Goal: Complete application form: Complete application form

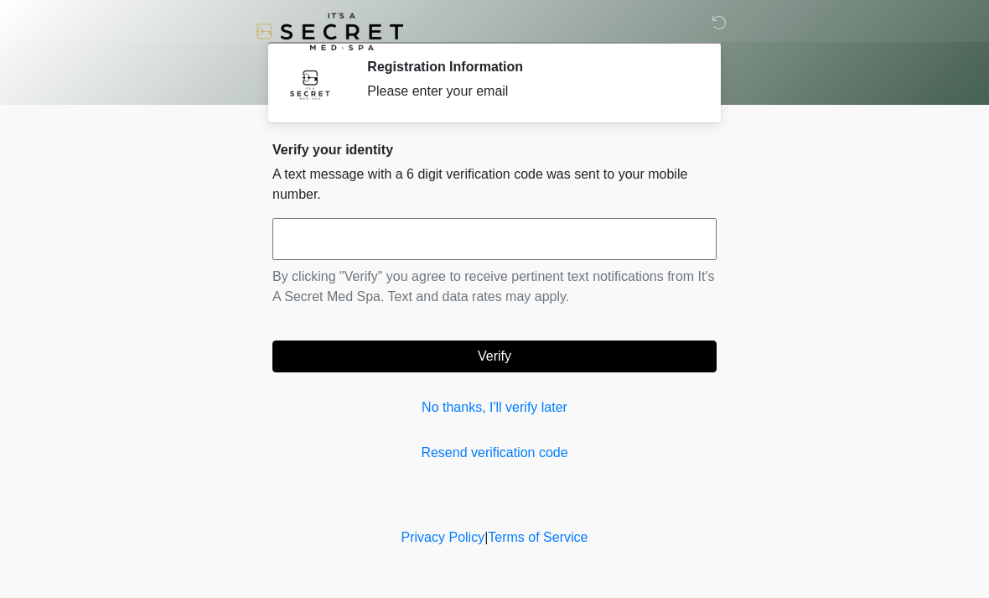
click at [517, 235] on input "text" at bounding box center [494, 239] width 444 height 42
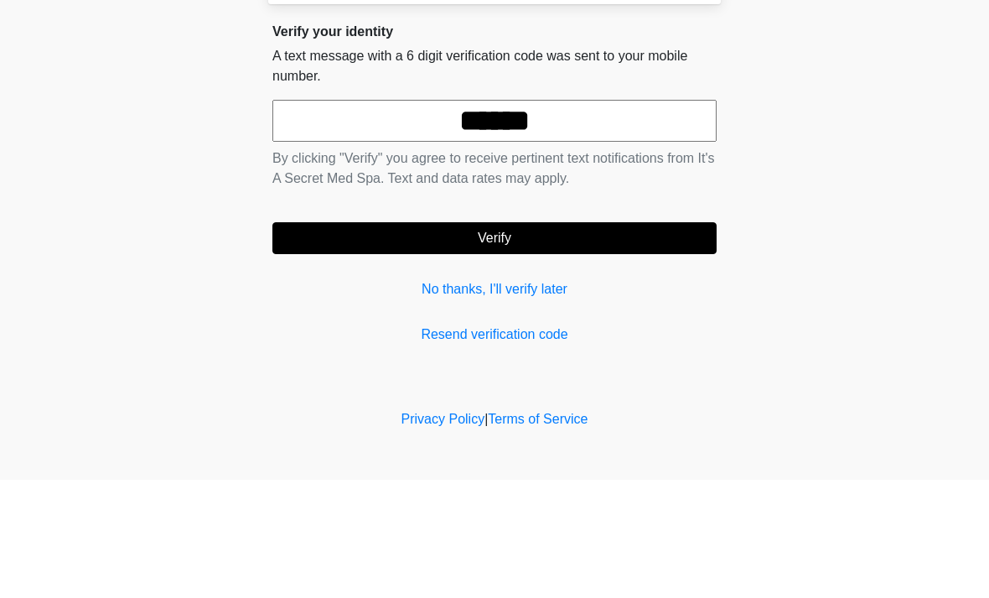
type input "******"
click at [570, 340] on button "Verify" at bounding box center [494, 356] width 444 height 32
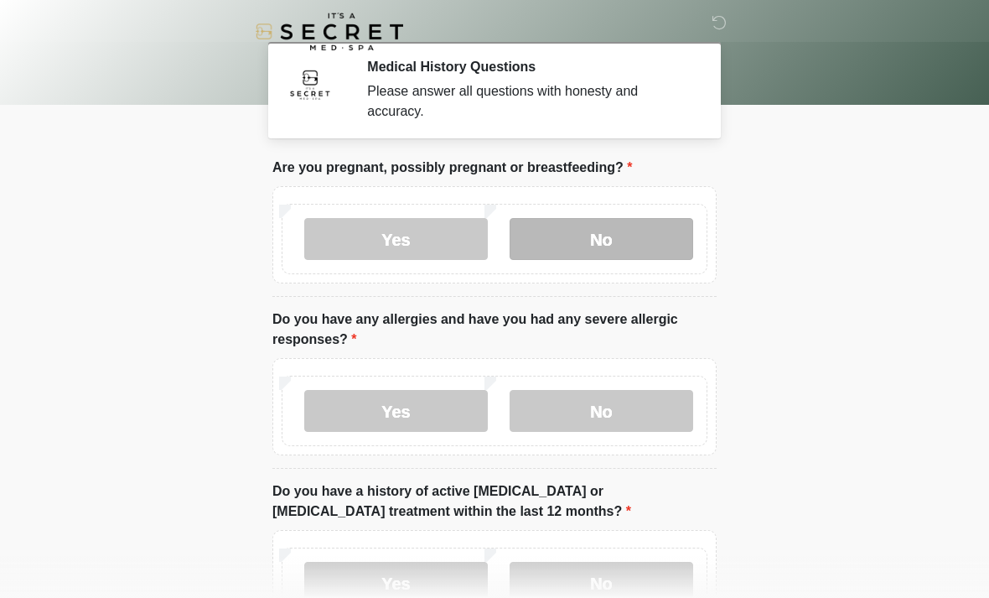
click at [639, 242] on label "No" at bounding box center [602, 239] width 184 height 42
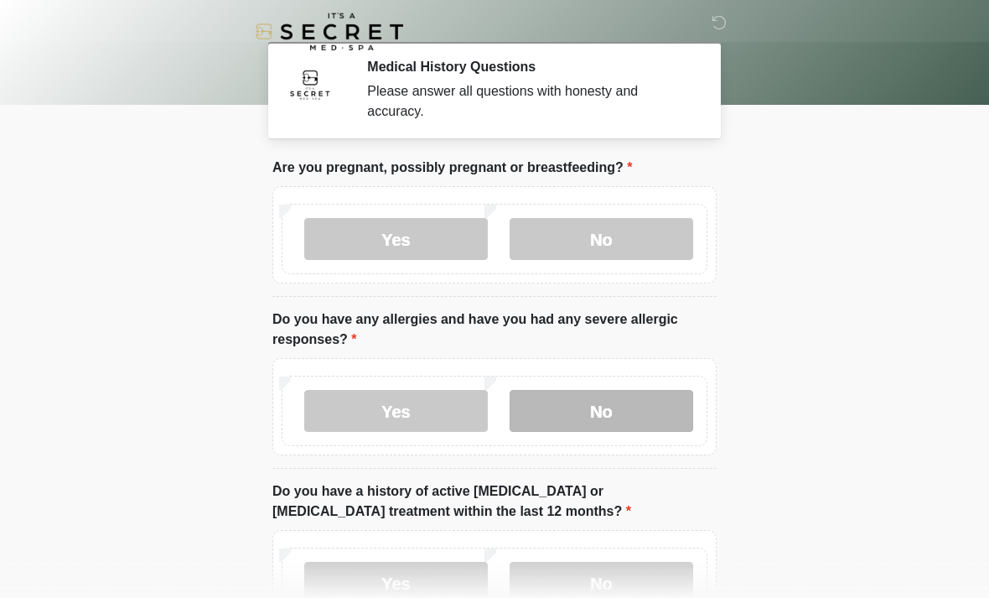
click at [631, 412] on label "No" at bounding box center [602, 411] width 184 height 42
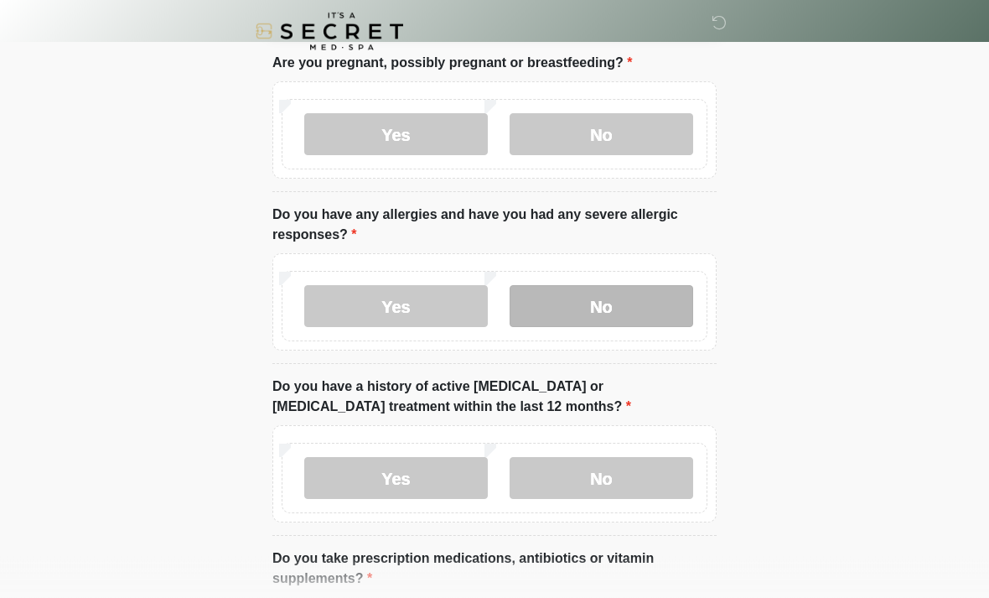
scroll to position [109, 0]
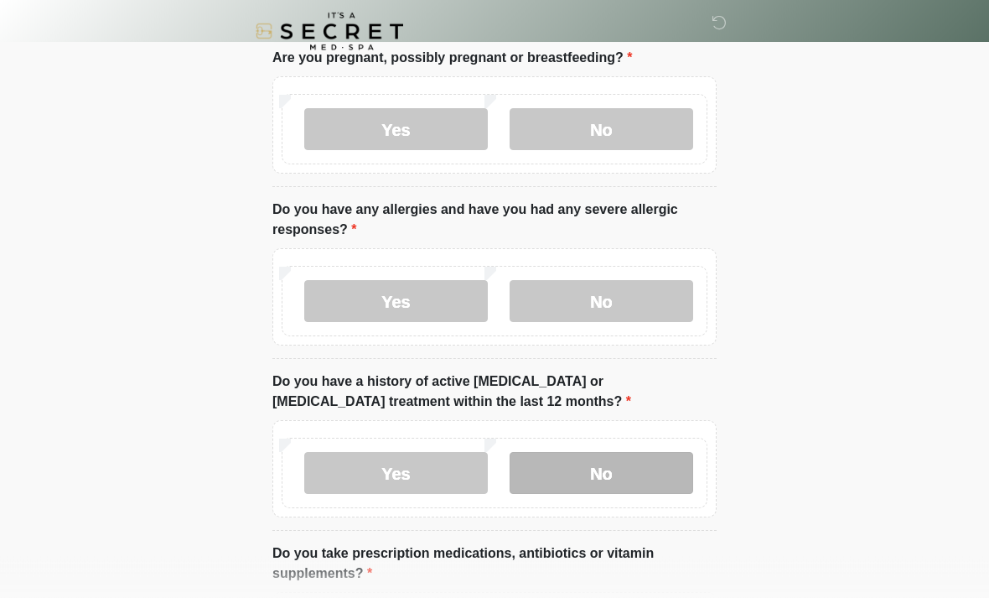
click at [636, 477] on label "No" at bounding box center [602, 474] width 184 height 42
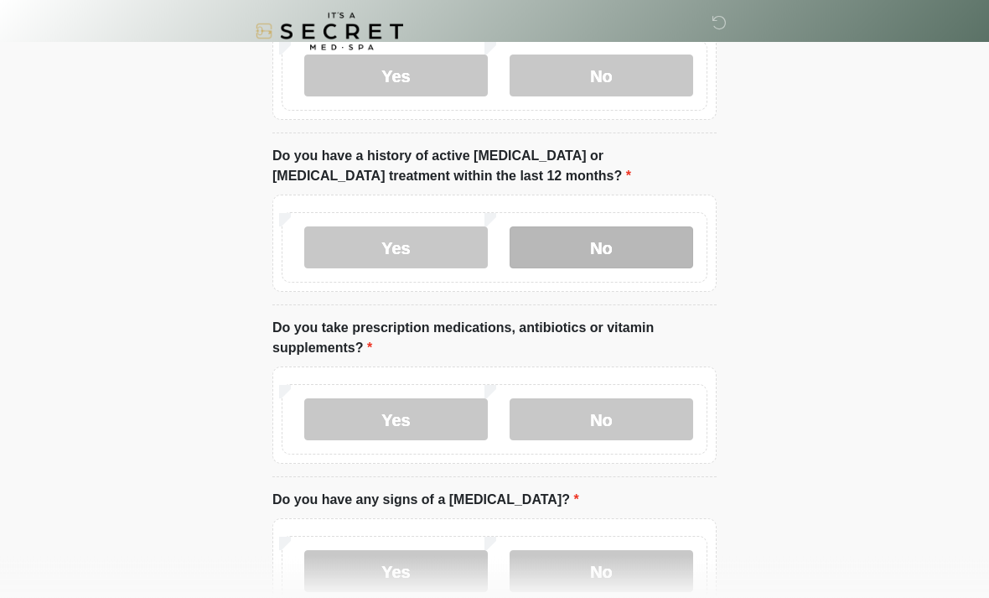
scroll to position [335, 0]
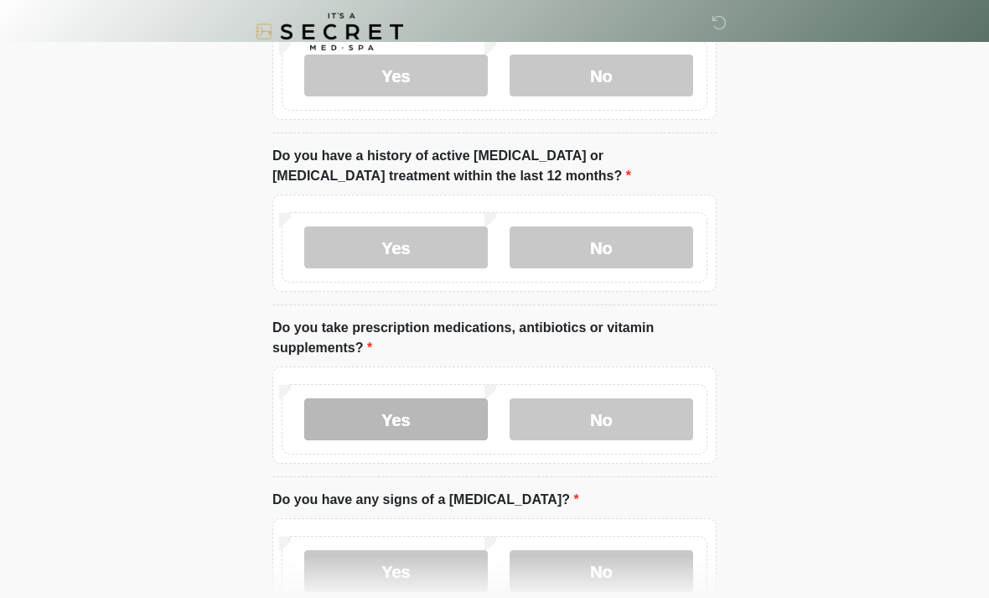
click at [446, 413] on label "Yes" at bounding box center [396, 419] width 184 height 42
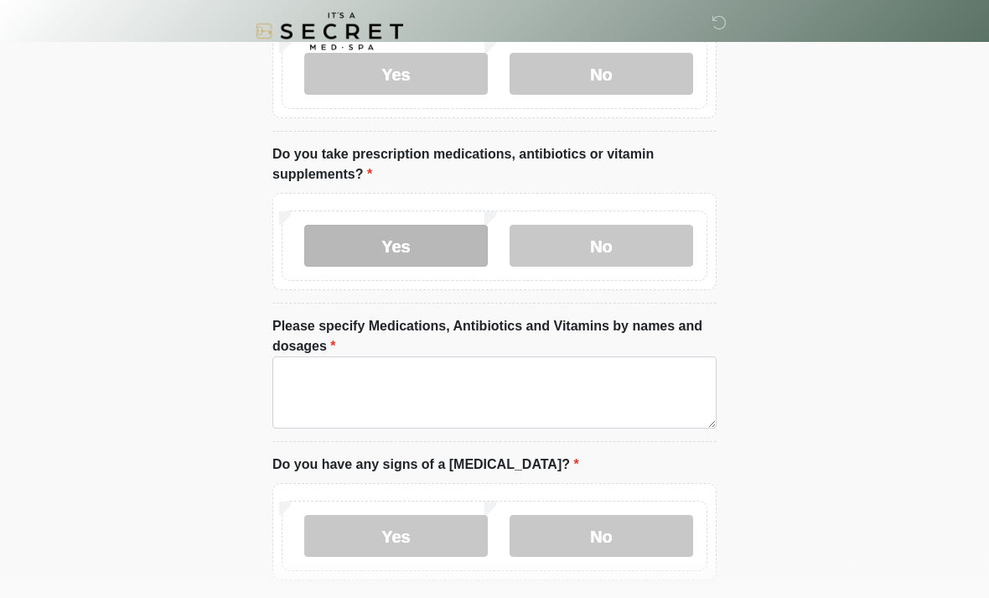
scroll to position [509, 0]
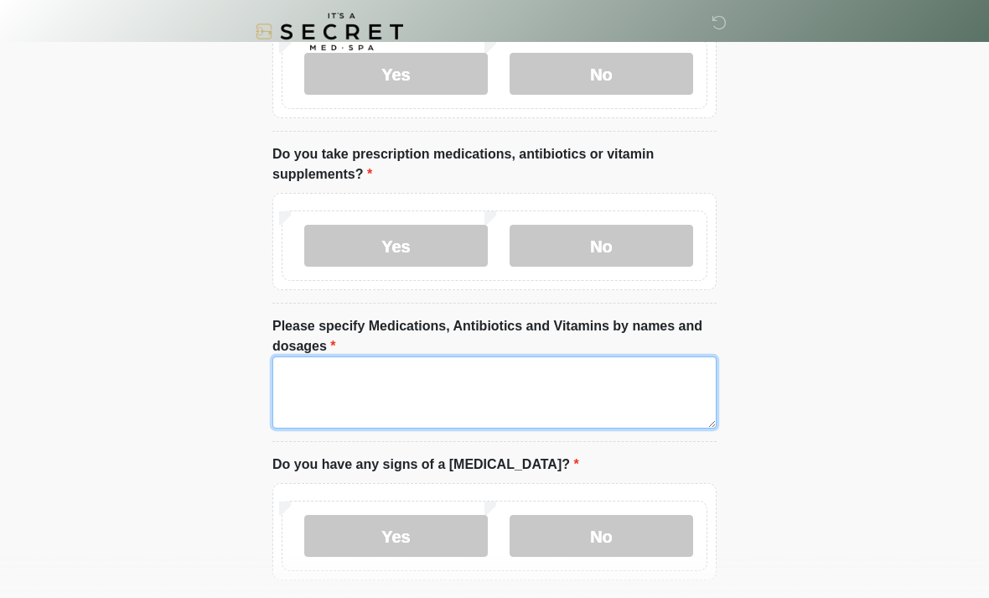
click at [375, 393] on textarea "Please specify Medications, Antibiotics and Vitamins by names and dosages" at bounding box center [494, 392] width 444 height 72
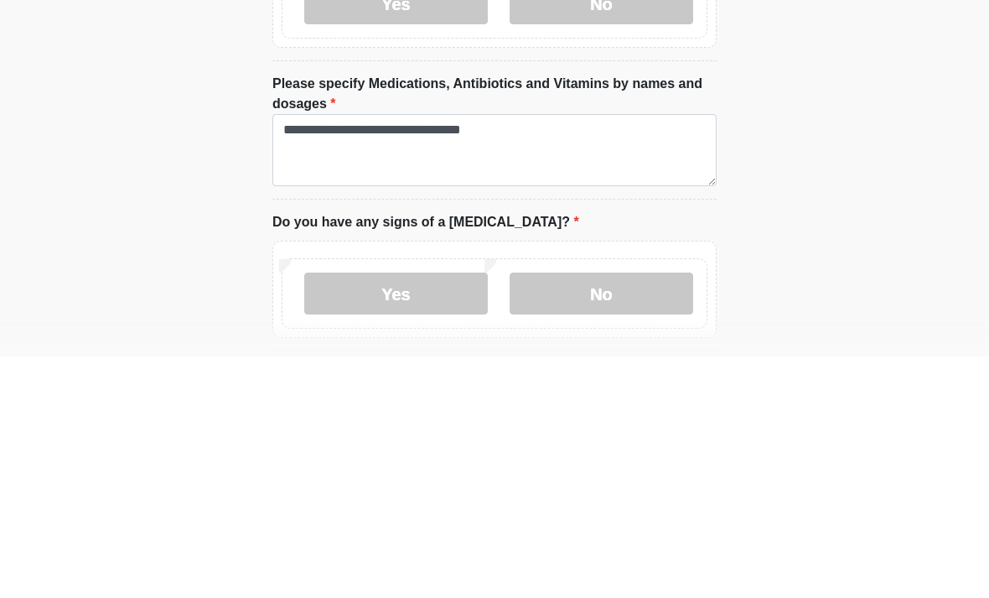
scroll to position [751, 0]
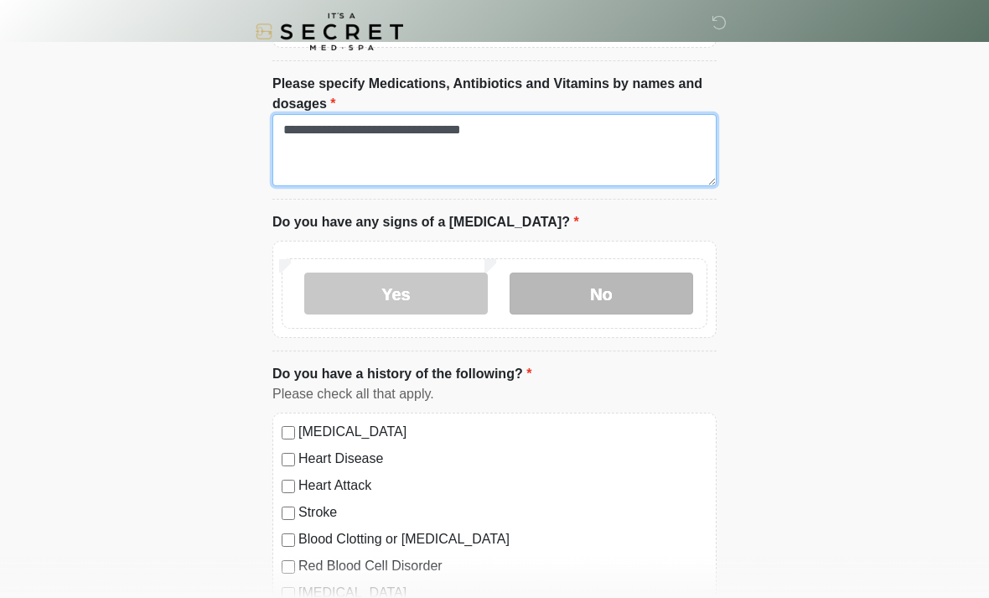
type textarea "**********"
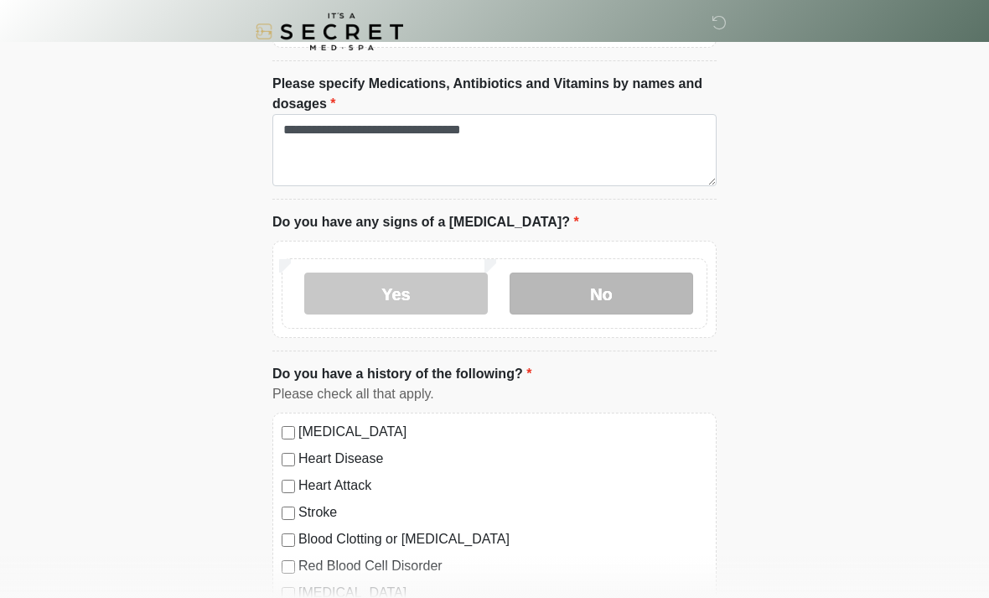
click at [615, 299] on label "No" at bounding box center [602, 293] width 184 height 42
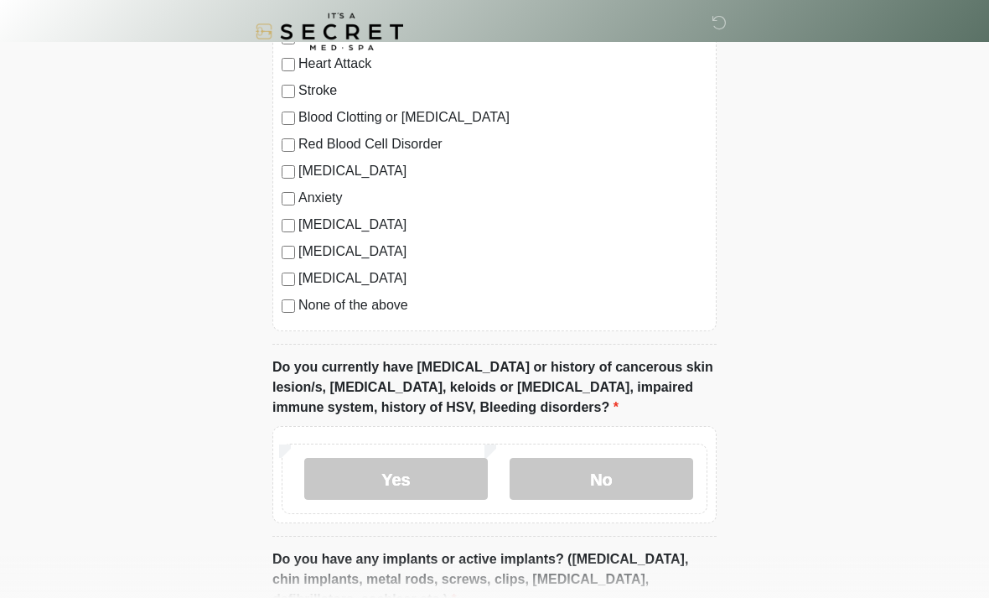
scroll to position [1175, 0]
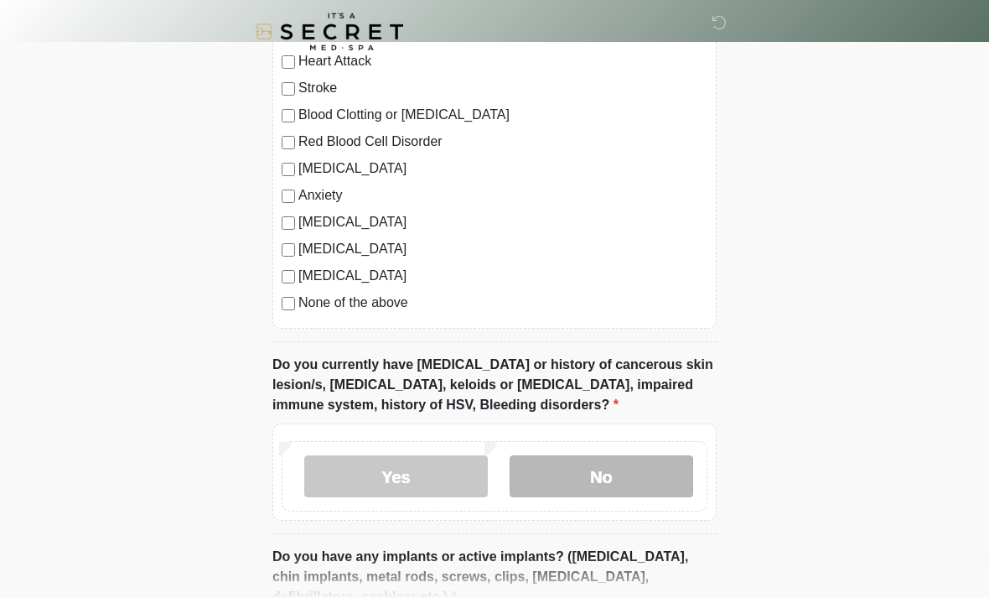
click at [628, 474] on label "No" at bounding box center [602, 476] width 184 height 42
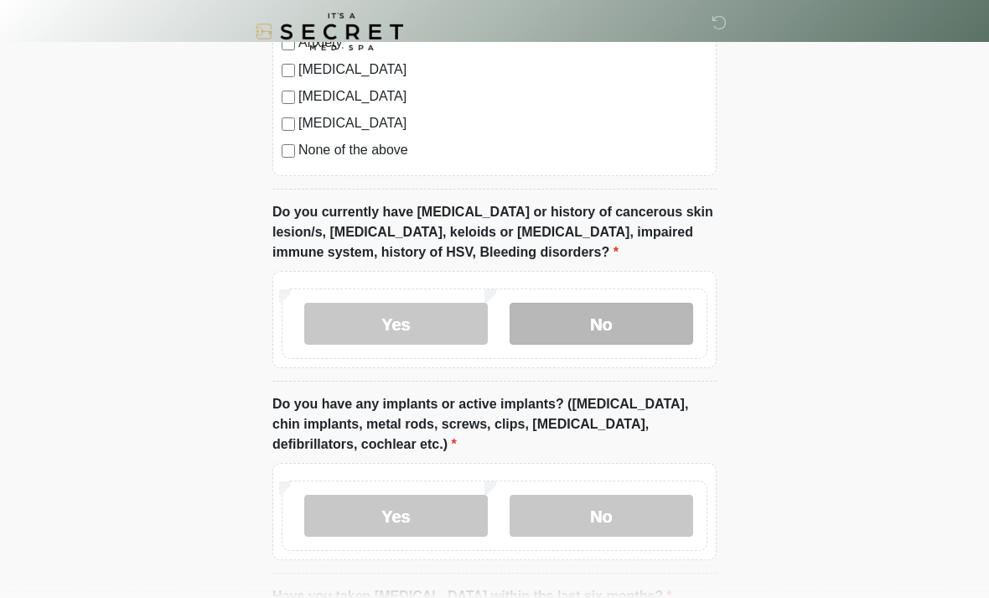
scroll to position [1329, 0]
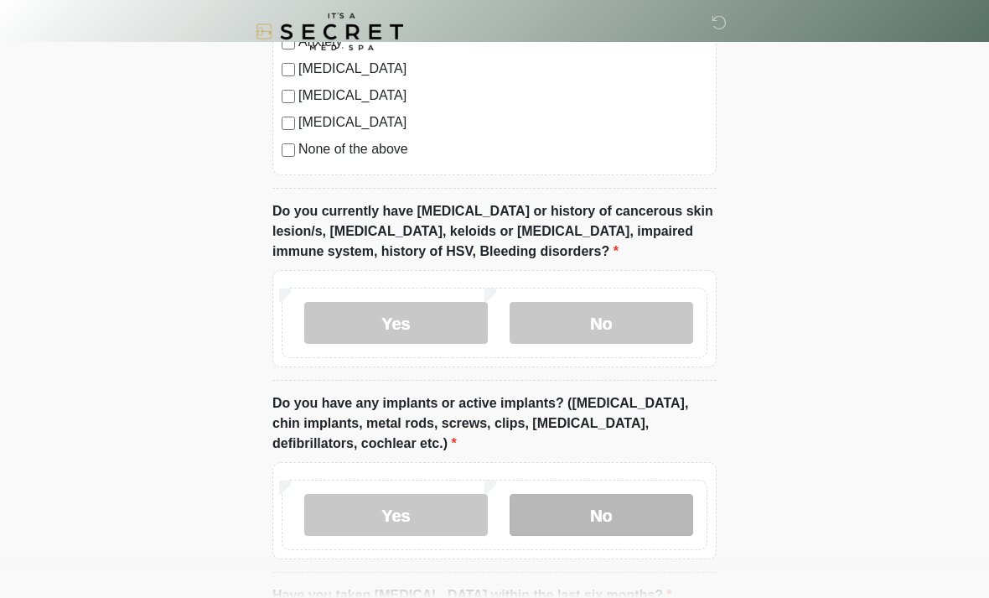
click at [626, 509] on label "No" at bounding box center [602, 515] width 184 height 42
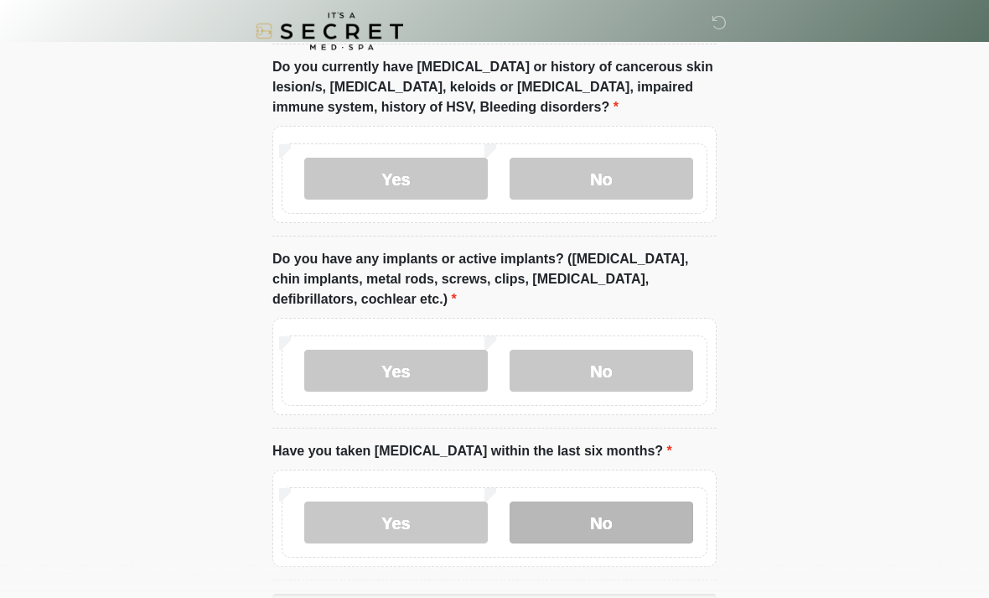
click at [637, 525] on label "No" at bounding box center [602, 523] width 184 height 42
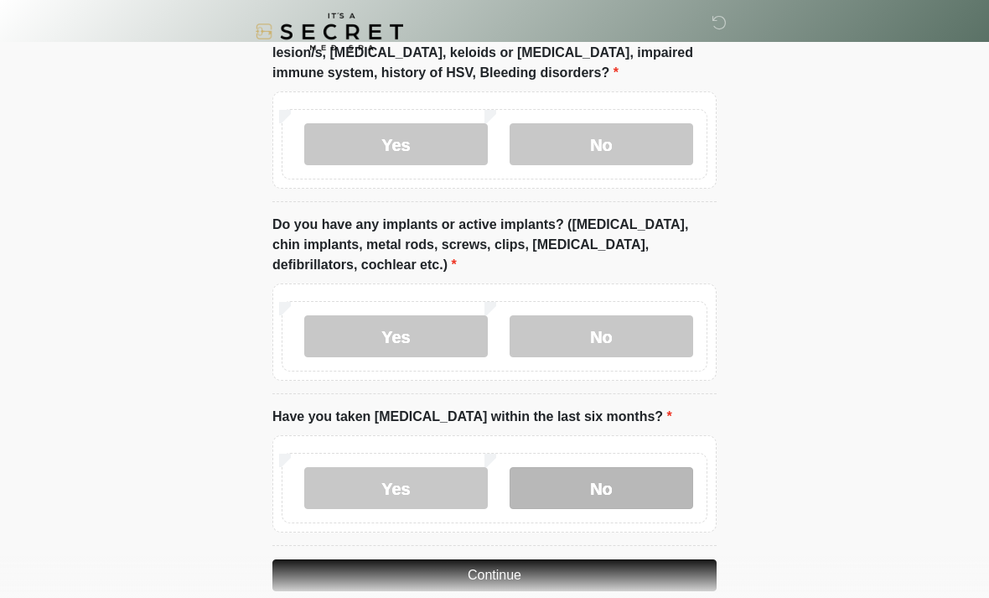
scroll to position [1530, 0]
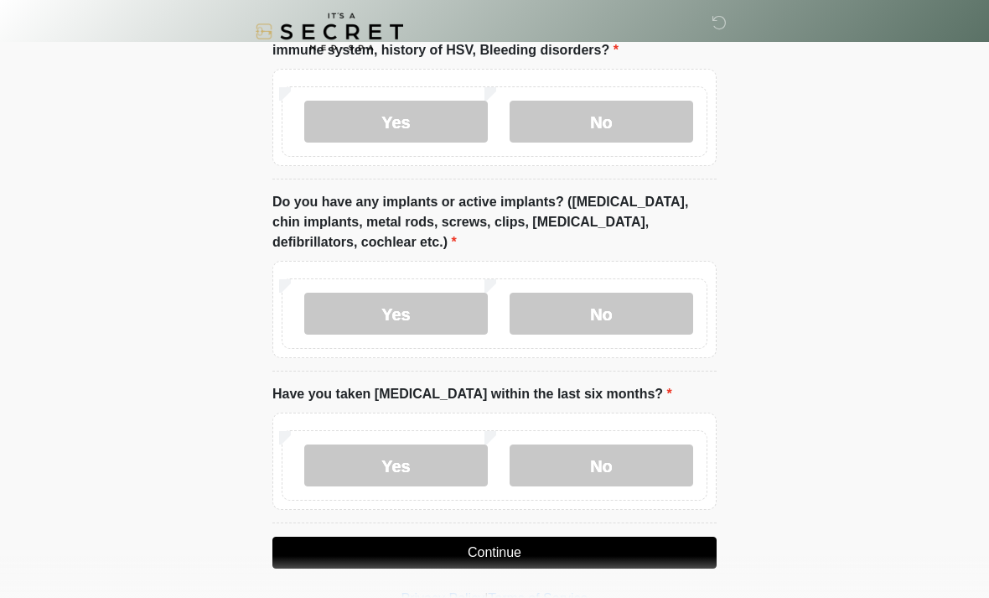
click at [556, 549] on button "Continue" at bounding box center [494, 553] width 444 height 32
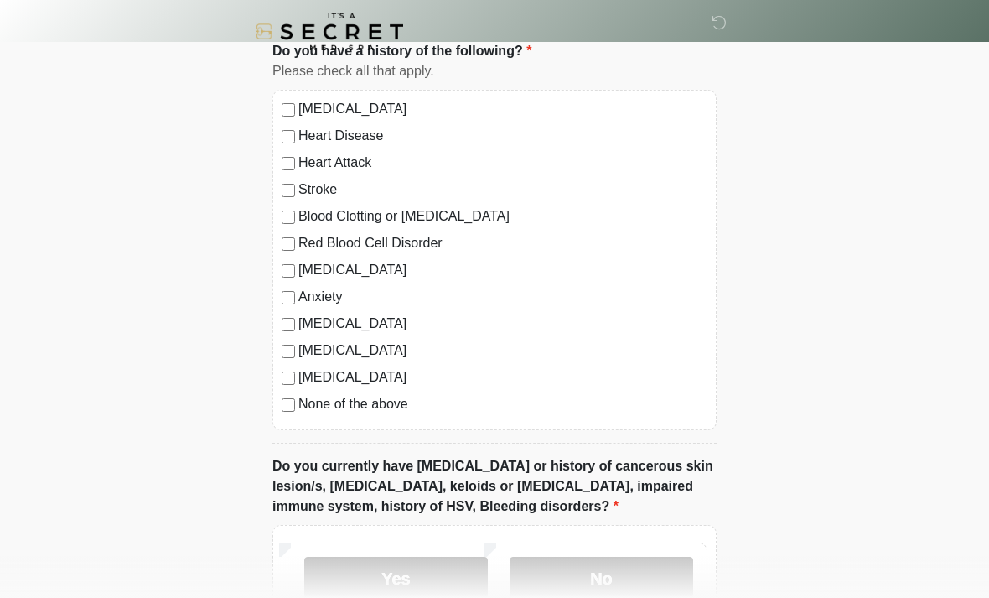
scroll to position [0, 0]
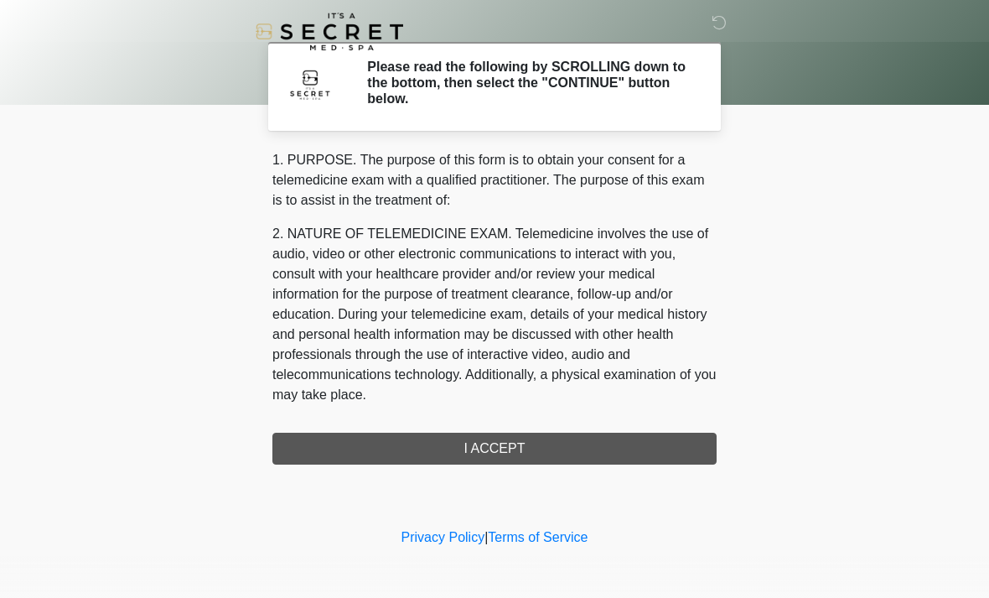
click at [546, 447] on div "1. PURPOSE. The purpose of this form is to obtain your consent for a telemedici…" at bounding box center [494, 307] width 444 height 314
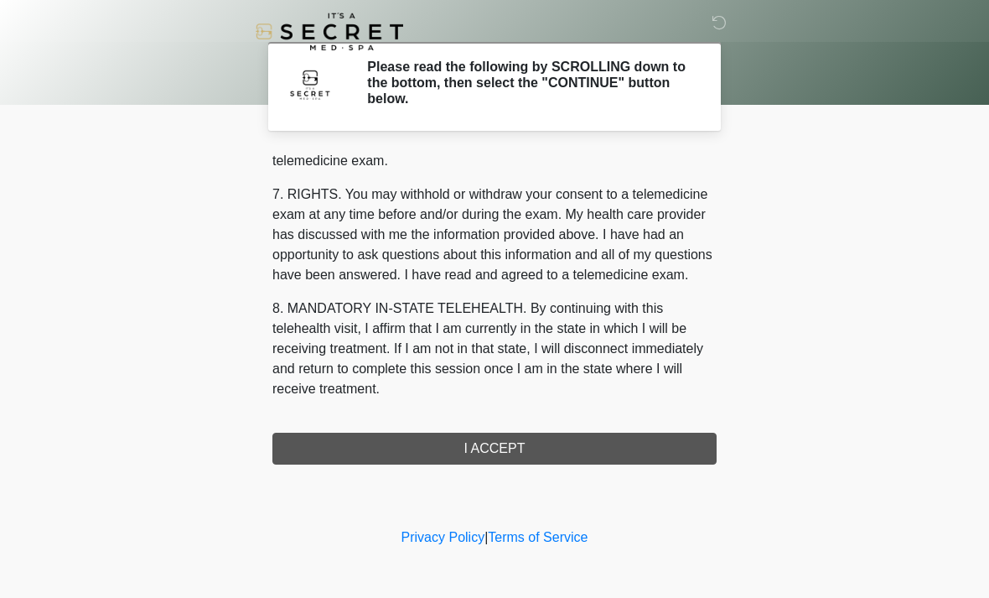
scroll to position [710, 0]
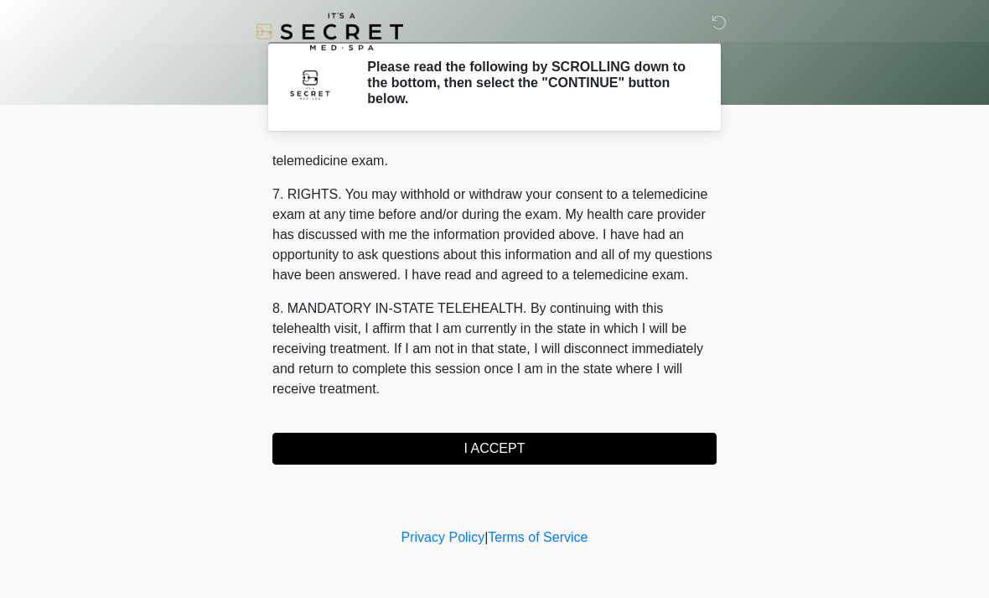
click at [520, 448] on button "I ACCEPT" at bounding box center [494, 449] width 444 height 32
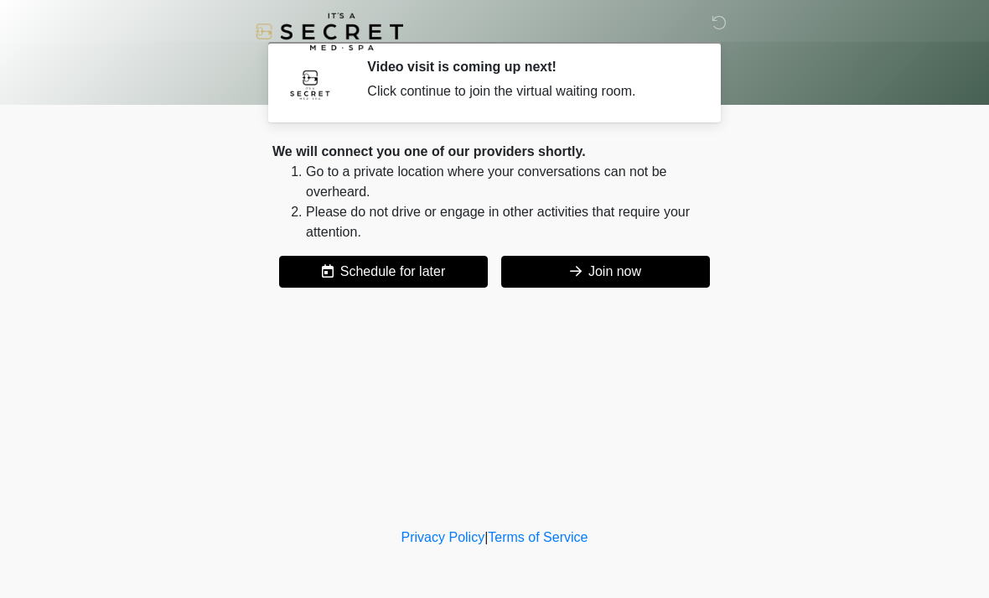
click at [662, 272] on button "Join now" at bounding box center [605, 272] width 209 height 32
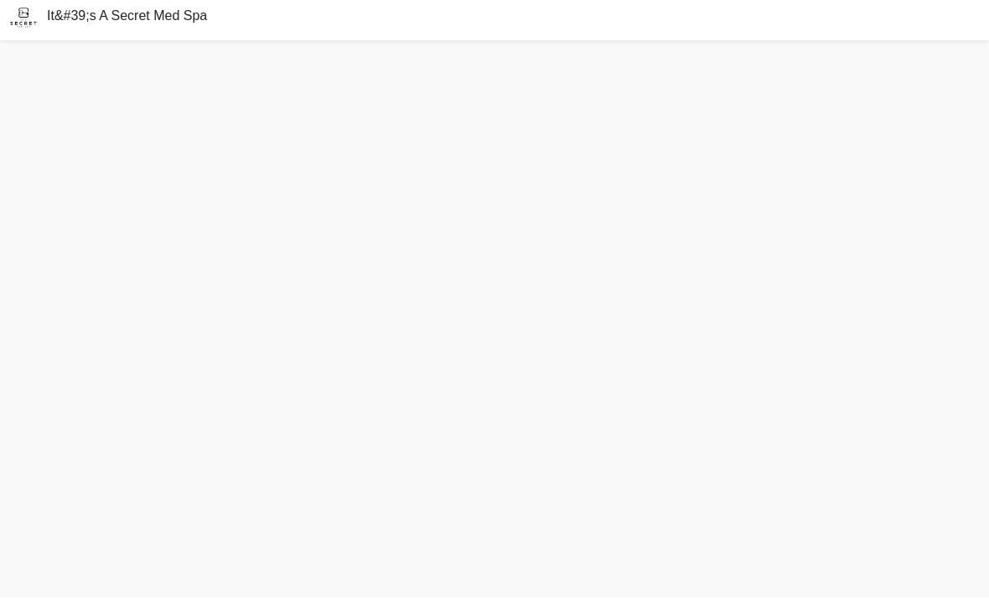
scroll to position [59, 0]
